Goal: Transaction & Acquisition: Purchase product/service

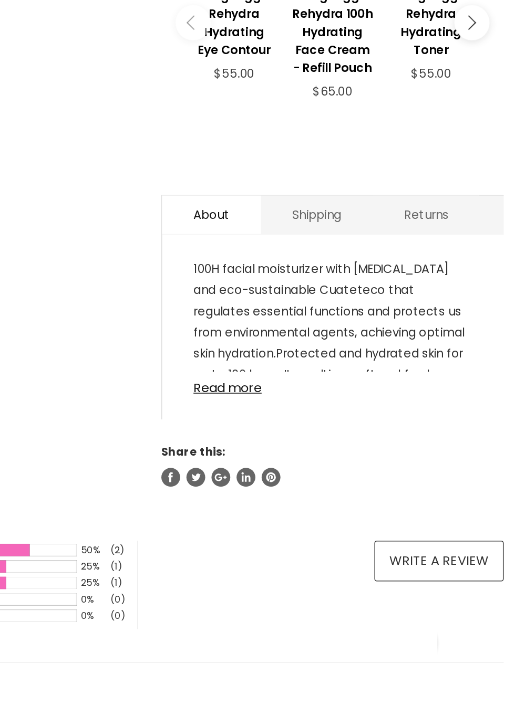
scroll to position [256, 169]
click at [335, 515] on link "Read more" at bounding box center [392, 513] width 187 height 16
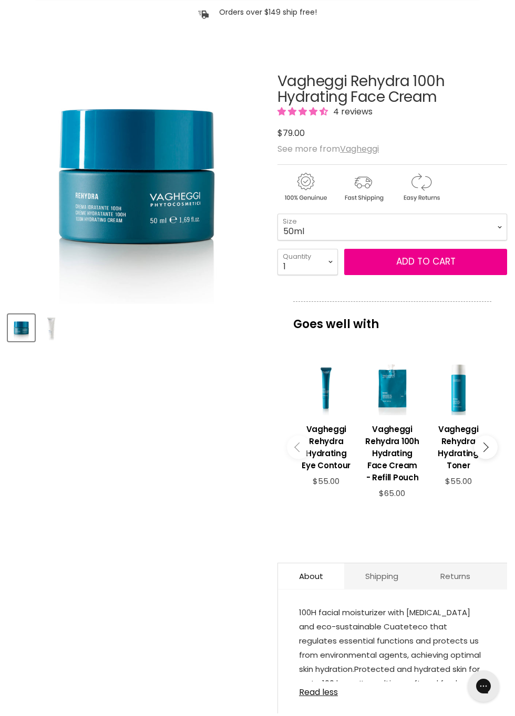
scroll to position [0, 0]
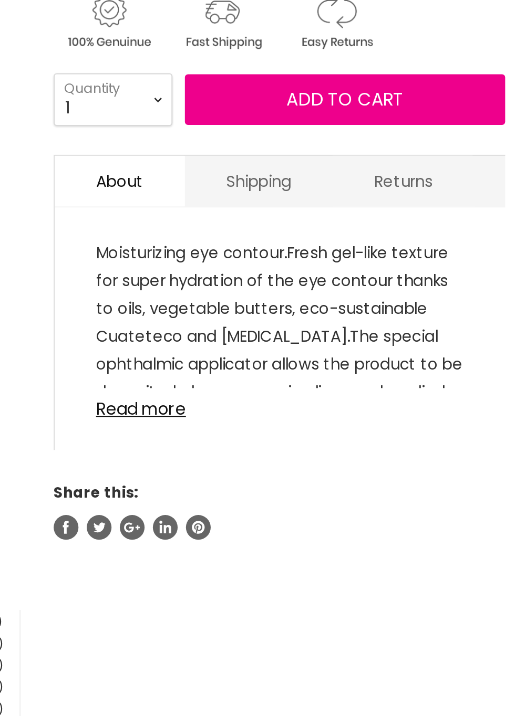
click at [0, 0] on link "Vagheggi Rehydra Hydrating Cleansing Milk" at bounding box center [0, 0] width 0 height 0
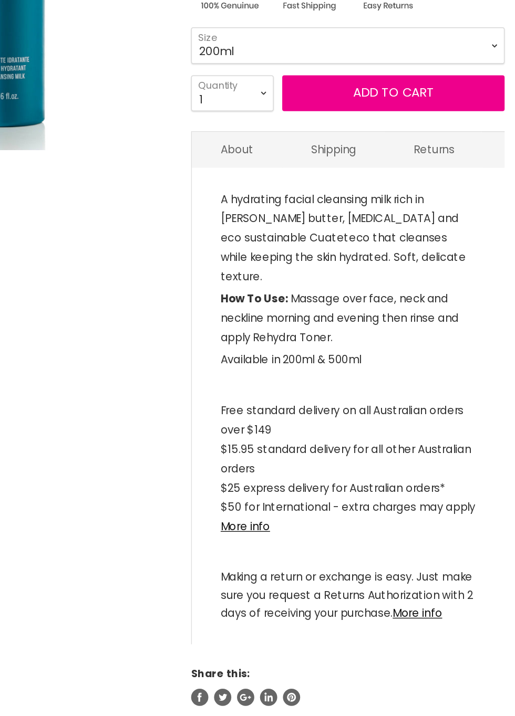
scroll to position [140, 0]
